Goal: Task Accomplishment & Management: Manage account settings

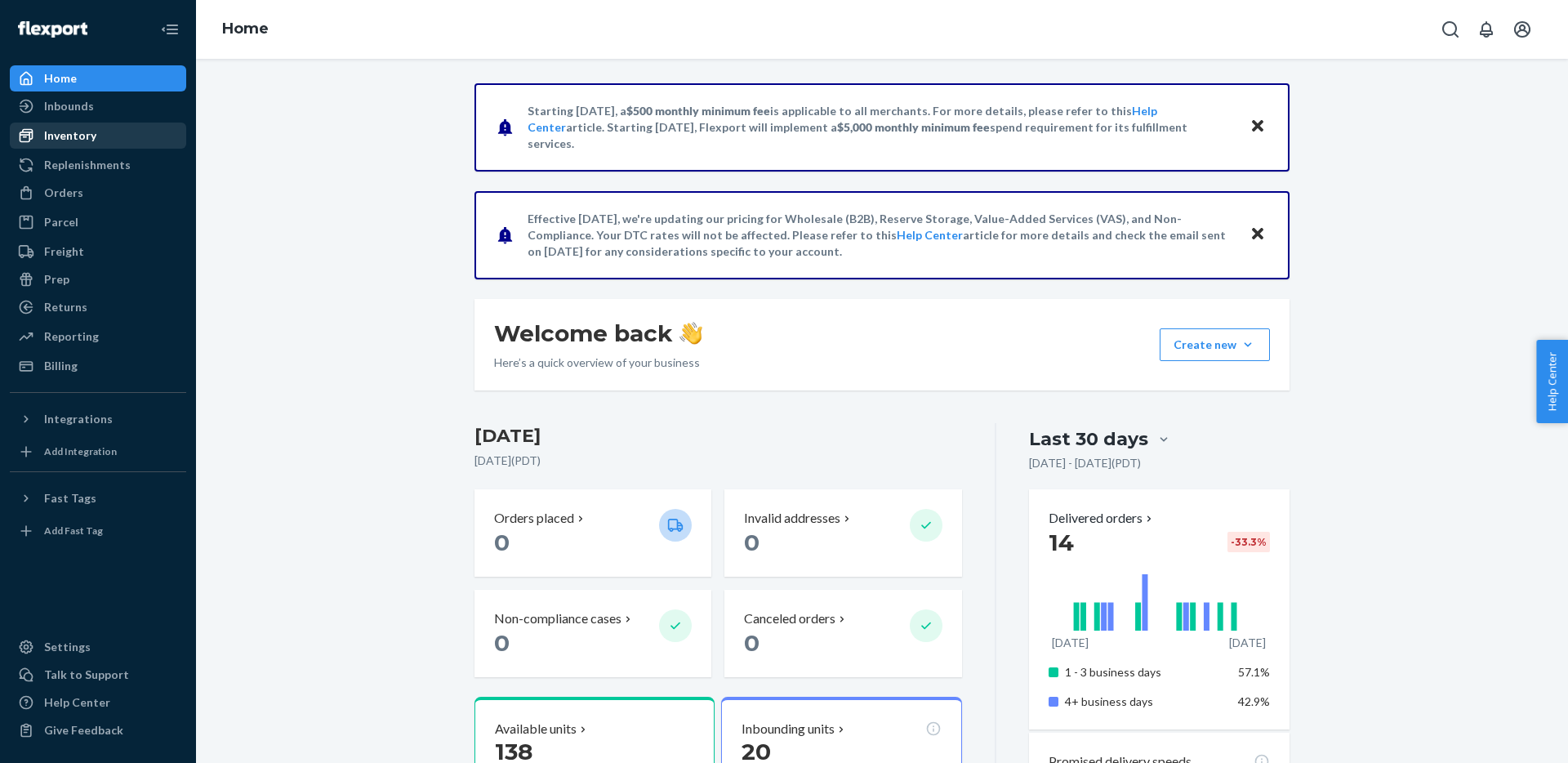
click at [77, 131] on div "Inventory" at bounding box center [70, 135] width 52 height 16
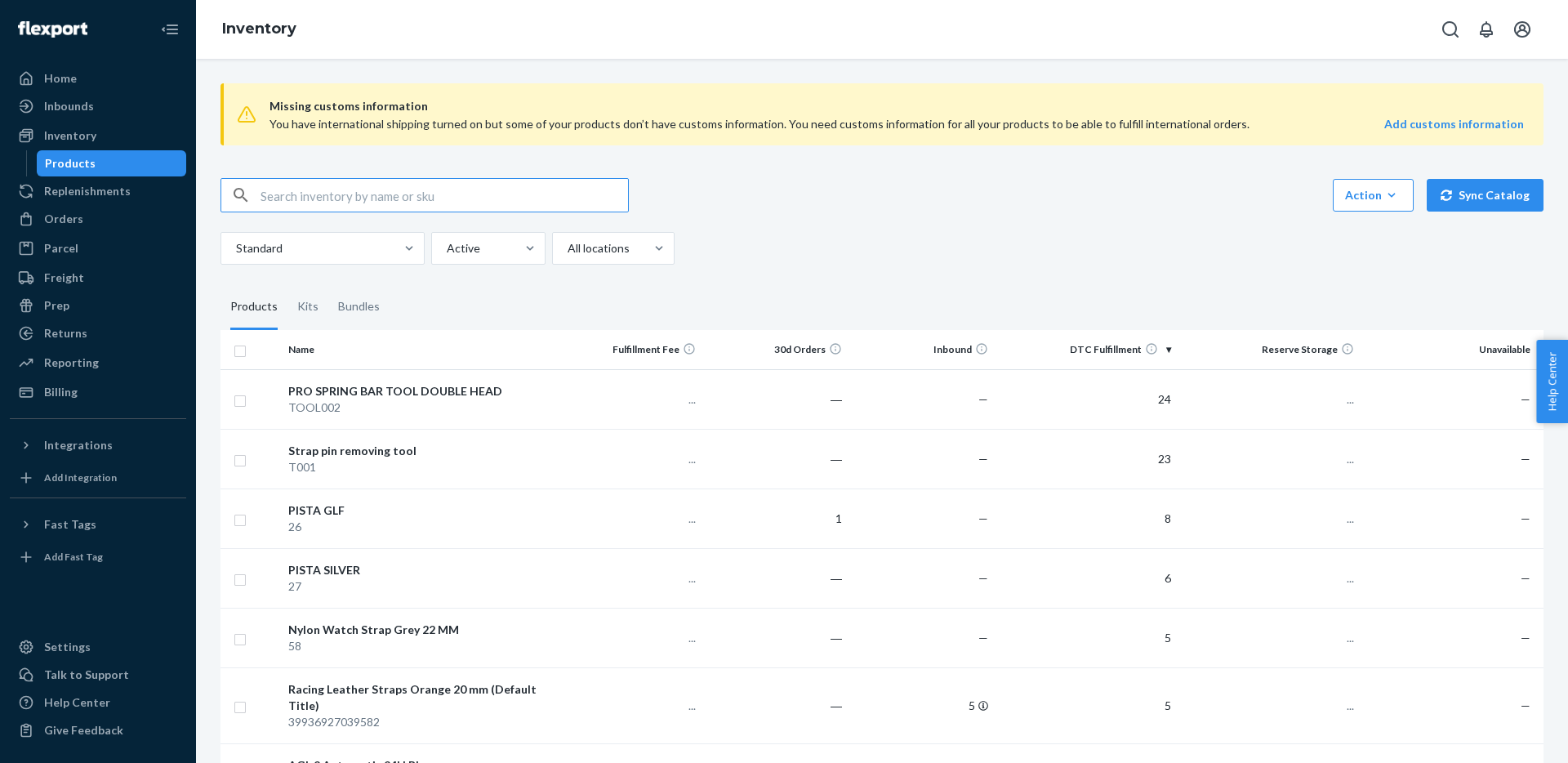
click at [316, 113] on span "Missing customs information" at bounding box center [897, 106] width 1255 height 19
click at [317, 190] on input "text" at bounding box center [444, 195] width 367 height 33
type input "05"
